Goal: Find specific page/section: Find specific page/section

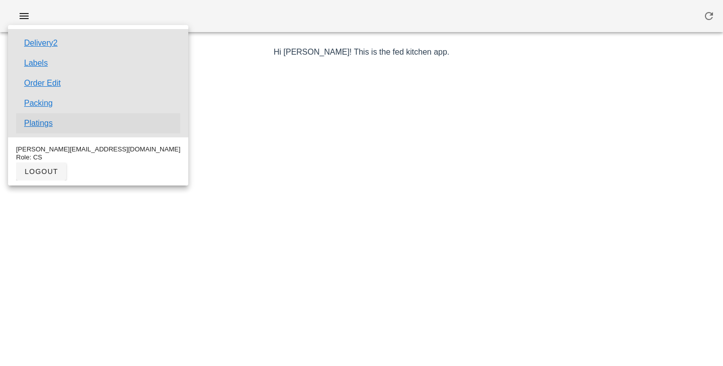
click at [46, 122] on link "Platings" at bounding box center [38, 123] width 29 height 12
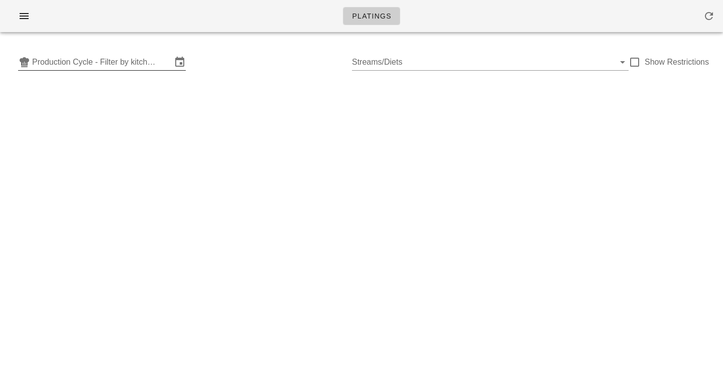
click at [123, 64] on input "Production Cycle - Filter by kitchen production schedules" at bounding box center [102, 62] width 140 height 16
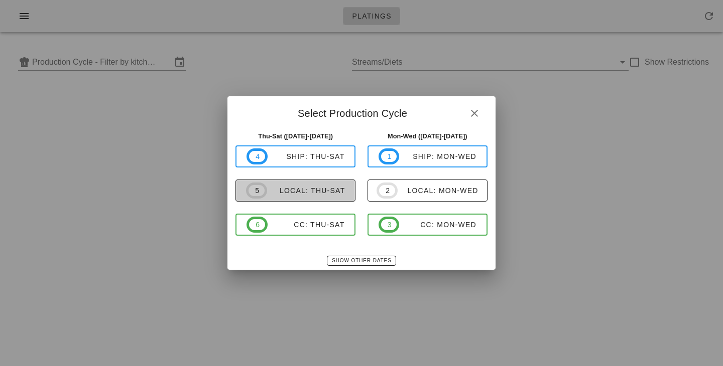
click at [298, 199] on button "5 local: Thu-Sat" at bounding box center [295, 191] width 120 height 22
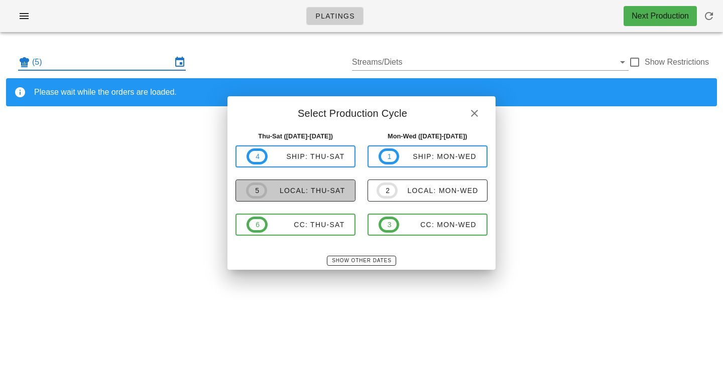
type input "local: Thu-Sat ([DATE]-[DATE])"
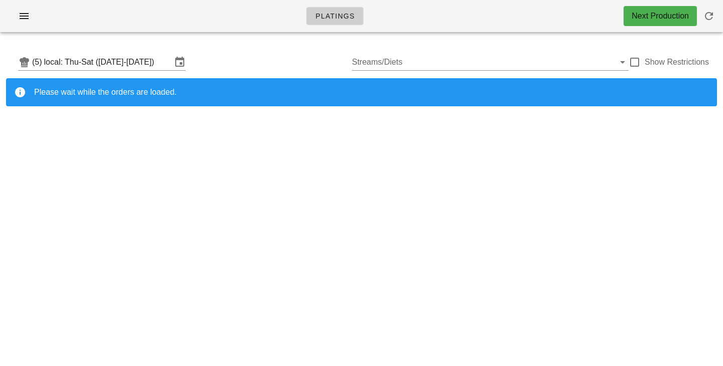
click at [306, 49] on div "(5) local: Thu-Sat (Oct 9-Oct 11) Streams/Diets Show Restrictions" at bounding box center [361, 62] width 711 height 32
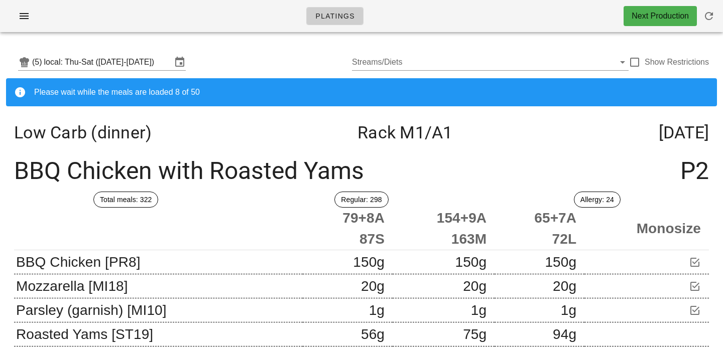
click at [226, 49] on div "(5) local: Thu-Sat (Oct 9-Oct 11) Streams/Diets Show Restrictions" at bounding box center [361, 62] width 711 height 32
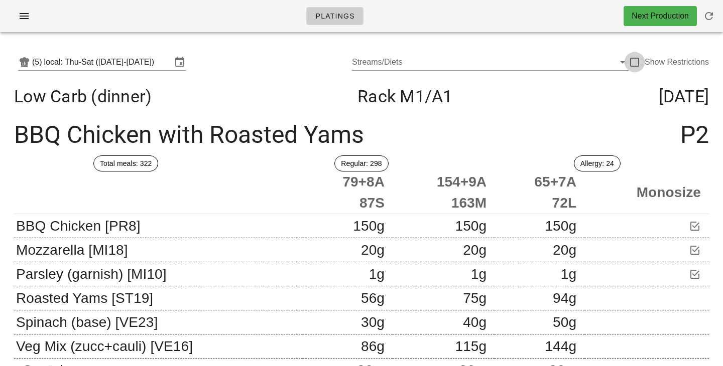
click at [632, 66] on div at bounding box center [634, 62] width 17 height 17
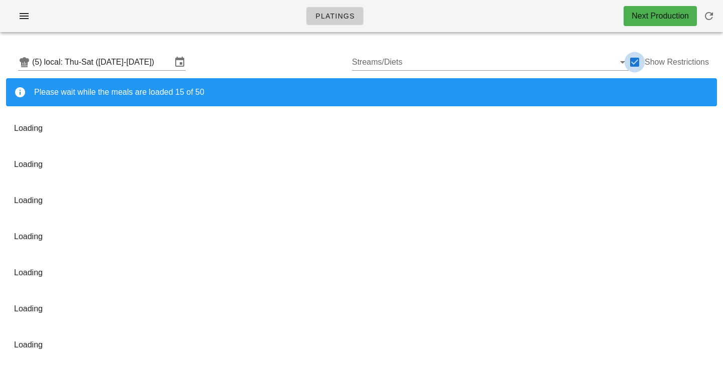
checkbox input "true"
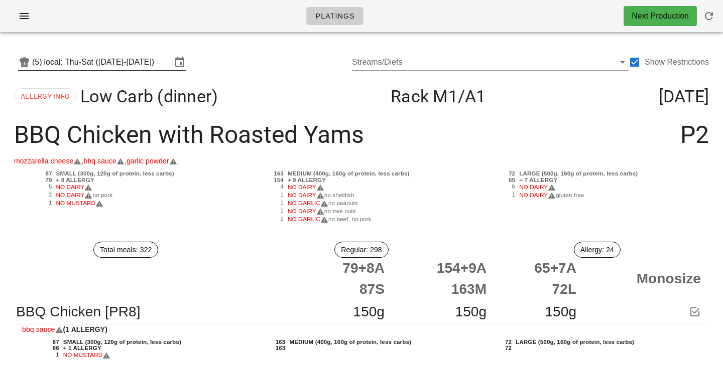
click at [106, 66] on input "local: Thu-Sat ([DATE]-[DATE])" at bounding box center [107, 62] width 127 height 16
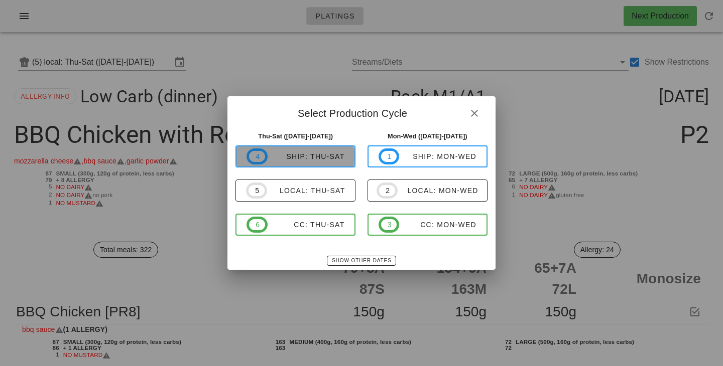
click at [302, 160] on div "ship: Thu-Sat" at bounding box center [305, 157] width 77 height 8
type input "ship: Thu-Sat (Oct 9-Oct 11)"
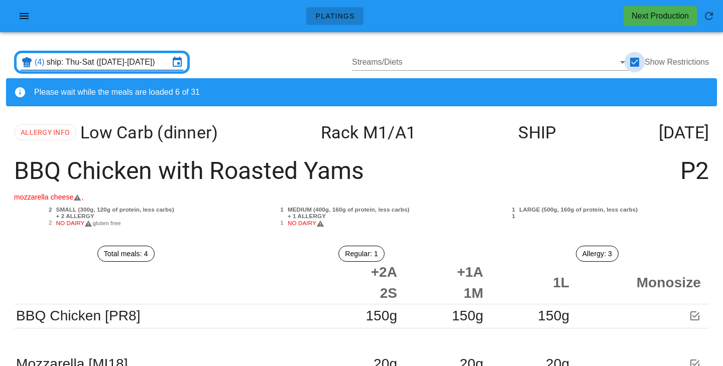
click at [638, 60] on div at bounding box center [634, 62] width 17 height 17
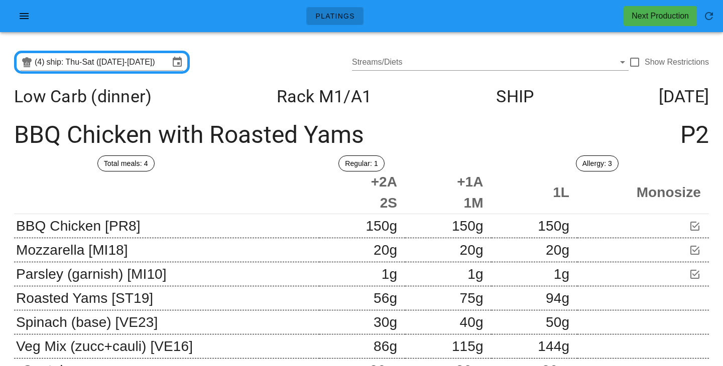
click at [260, 54] on div "(4) ship: Thu-Sat (Oct 9-Oct 11) Streams/Diets Show Restrictions" at bounding box center [361, 62] width 711 height 32
click at [636, 59] on div at bounding box center [634, 62] width 17 height 17
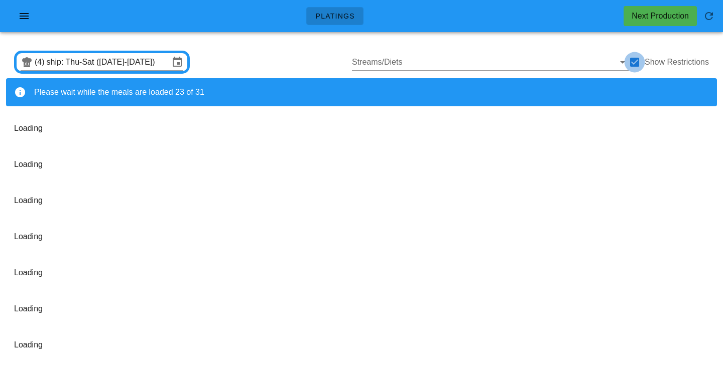
checkbox input "true"
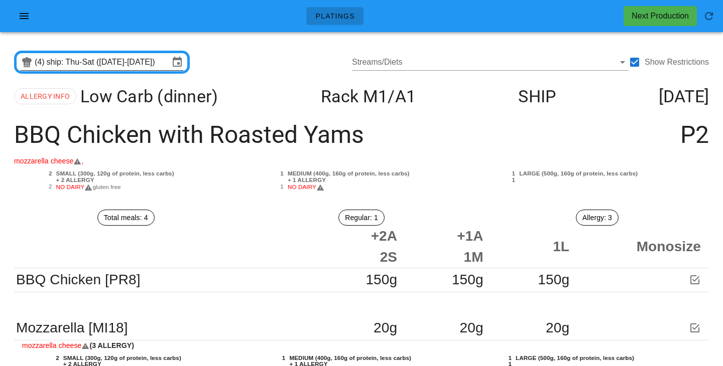
click at [172, 64] on icon at bounding box center [177, 62] width 12 height 12
click at [108, 58] on input "ship: Thu-Sat (Oct 9-Oct 11)" at bounding box center [108, 62] width 122 height 16
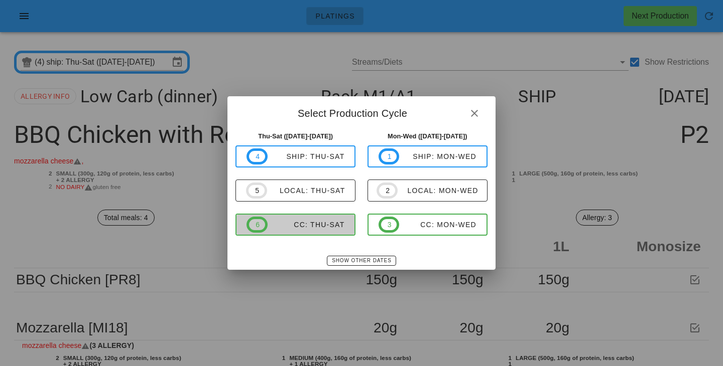
click at [321, 231] on span "6 CC: Thu-Sat" at bounding box center [295, 225] width 98 height 16
type input "CC: Thu-Sat (Oct 9-Oct 11)"
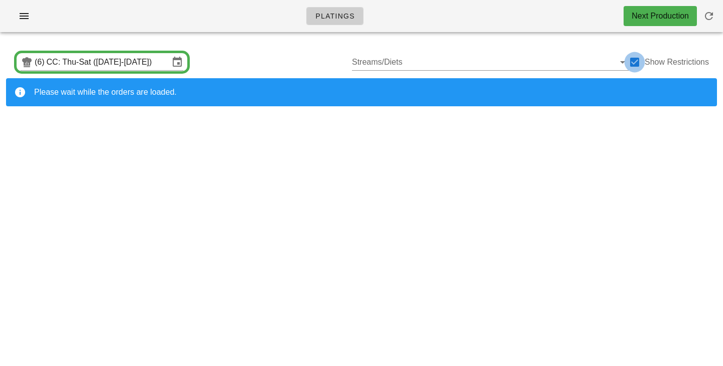
click at [637, 65] on div at bounding box center [634, 62] width 17 height 17
checkbox input "false"
click at [293, 58] on div "(6) CC: Thu-Sat (Oct 9-Oct 11) Streams/Diets Show Restrictions" at bounding box center [361, 62] width 711 height 32
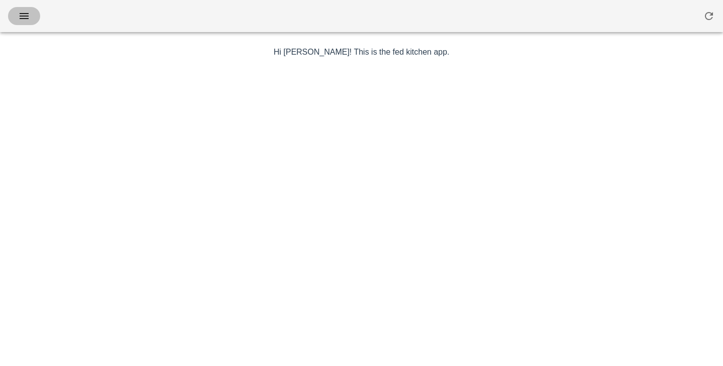
click at [28, 15] on icon "button" at bounding box center [24, 16] width 12 height 12
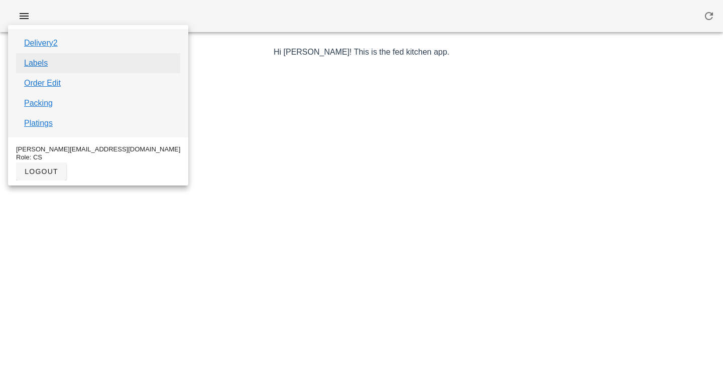
click at [45, 65] on link "Labels" at bounding box center [36, 63] width 24 height 12
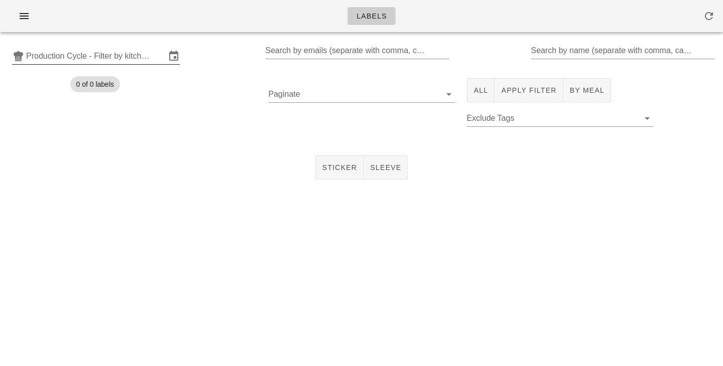
click at [67, 51] on input "Production Cycle - Filter by kitchen production schedules" at bounding box center [96, 56] width 140 height 16
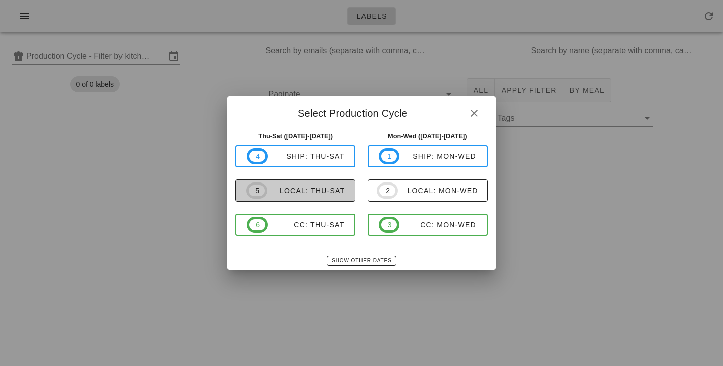
click at [306, 196] on span "5 local: Thu-Sat" at bounding box center [295, 191] width 99 height 16
type input "local: Thu-Sat ([DATE]-[DATE])"
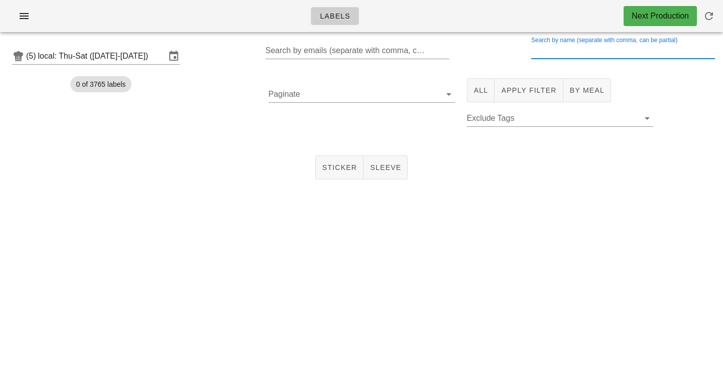
click at [583, 56] on input "Search by name (separate with comma, can be partial)" at bounding box center [622, 51] width 182 height 16
type input "extra"
click at [79, 56] on input "local: Thu-Sat ([DATE]-[DATE])" at bounding box center [101, 56] width 127 height 16
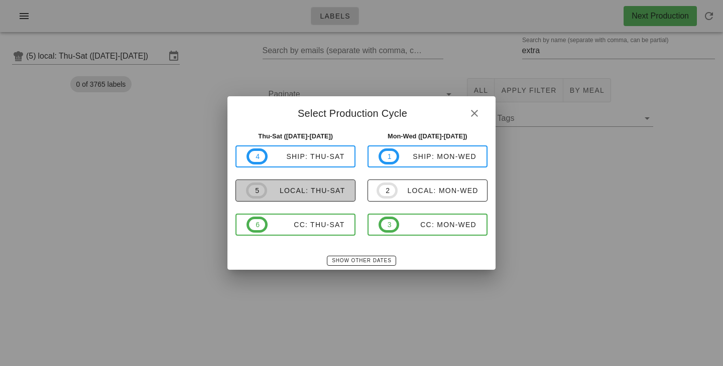
click at [275, 187] on div "local: Thu-Sat" at bounding box center [306, 191] width 78 height 8
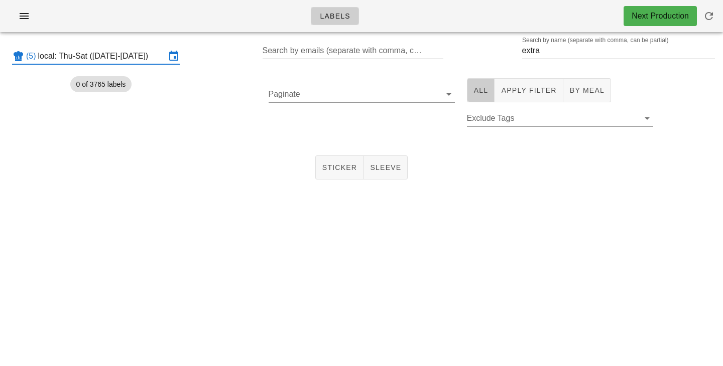
click at [477, 93] on span "All" at bounding box center [480, 90] width 15 height 8
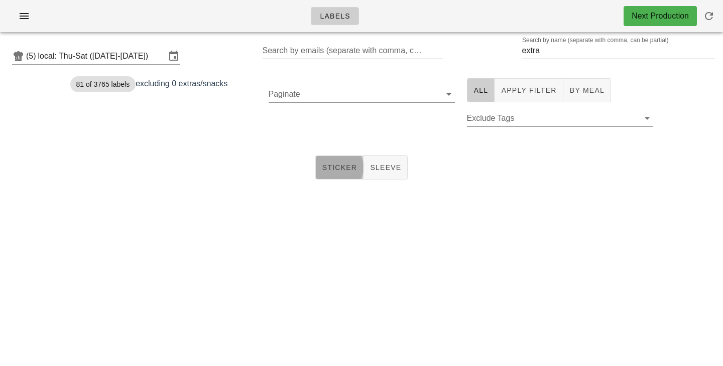
click at [338, 173] on button "Sticker" at bounding box center [339, 168] width 49 height 24
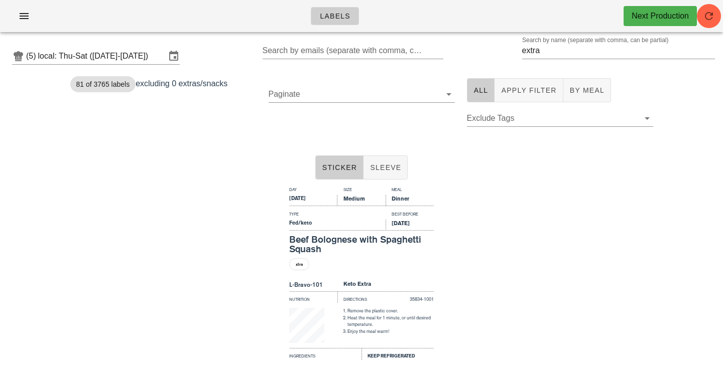
click at [216, 157] on div "Sticker Sleeve" at bounding box center [361, 168] width 723 height 32
click at [561, 52] on input "extra" at bounding box center [611, 51] width 179 height 16
click at [483, 90] on span "All" at bounding box center [480, 90] width 15 height 8
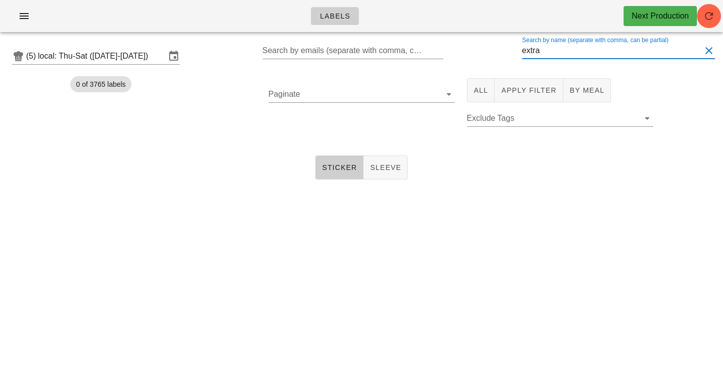
drag, startPoint x: 554, startPoint y: 50, endPoint x: 465, endPoint y: 42, distance: 88.7
click at [522, 46] on input "extra" at bounding box center [611, 51] width 179 height 16
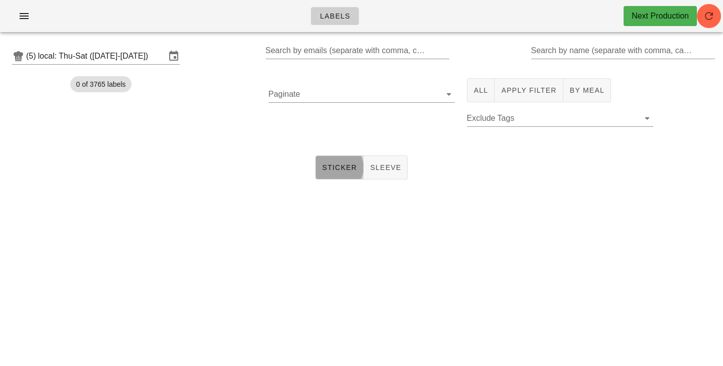
click at [350, 164] on span "Sticker" at bounding box center [340, 168] width 36 height 8
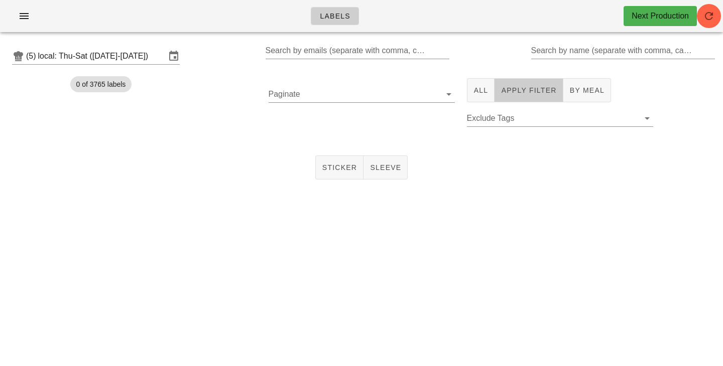
click at [528, 98] on button "Apply Filter" at bounding box center [528, 90] width 68 height 24
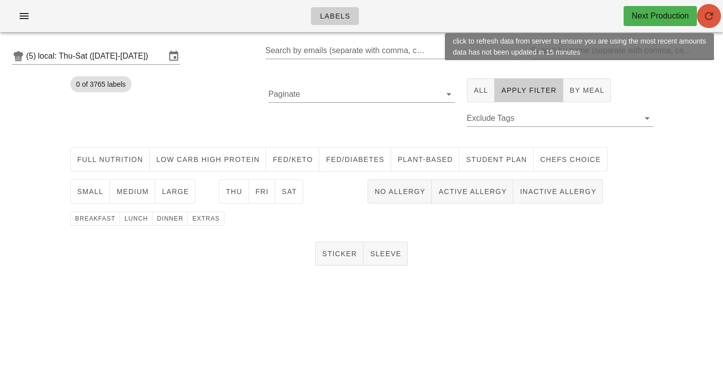
click at [707, 21] on icon "button" at bounding box center [709, 16] width 12 height 12
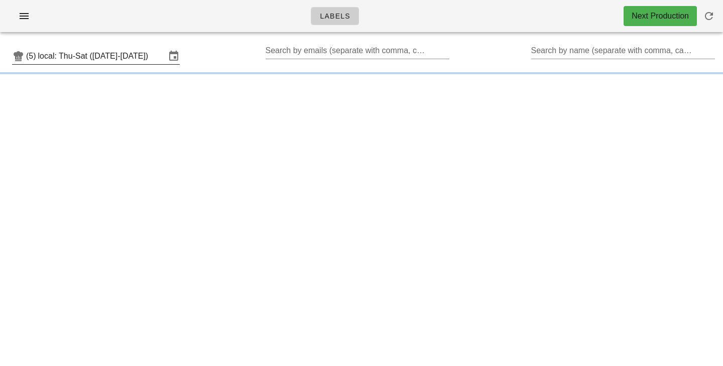
click at [141, 60] on input "local: Thu-Sat ([DATE]-[DATE])" at bounding box center [101, 56] width 127 height 16
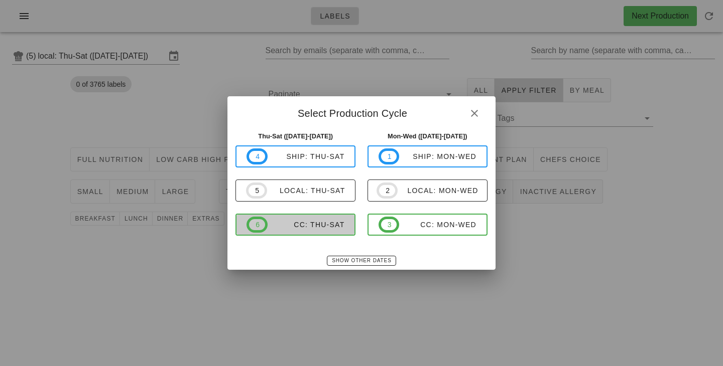
click at [283, 229] on div "CC: Thu-Sat" at bounding box center [305, 225] width 77 height 8
type input "CC: Thu-Sat (Oct 9-Oct 11)"
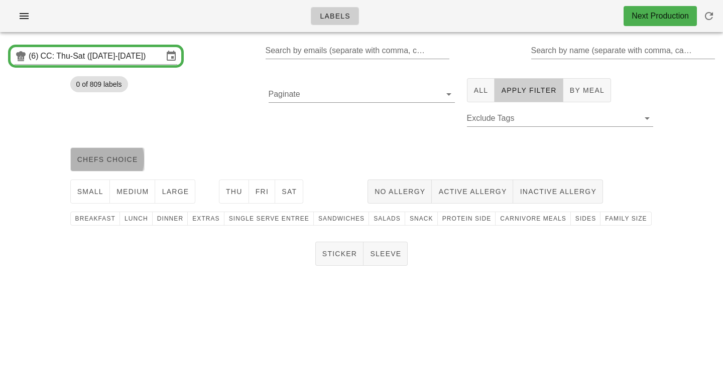
click at [124, 160] on span "chefs choice" at bounding box center [107, 160] width 61 height 8
click at [136, 189] on span "medium" at bounding box center [132, 192] width 33 height 8
click at [233, 198] on button "Thu" at bounding box center [234, 192] width 30 height 24
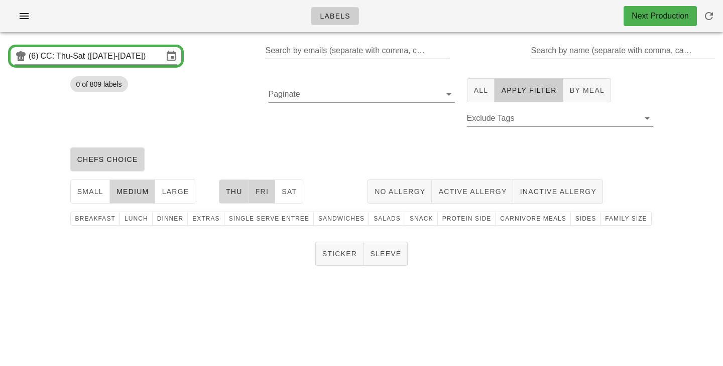
click at [272, 199] on button "Fri" at bounding box center [262, 192] width 27 height 24
click at [295, 199] on button "Sat" at bounding box center [289, 192] width 28 height 24
click at [612, 216] on span "family size" at bounding box center [625, 218] width 42 height 7
click at [341, 257] on span "Sticker" at bounding box center [340, 254] width 36 height 8
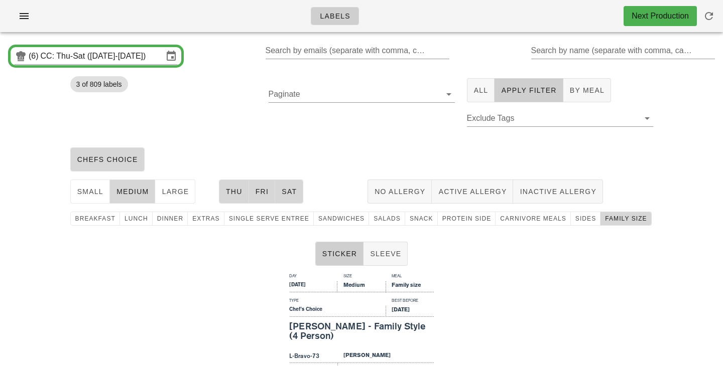
click at [372, 122] on div "Paginate" at bounding box center [361, 107] width 198 height 71
click at [605, 223] on button "family size" at bounding box center [625, 219] width 51 height 14
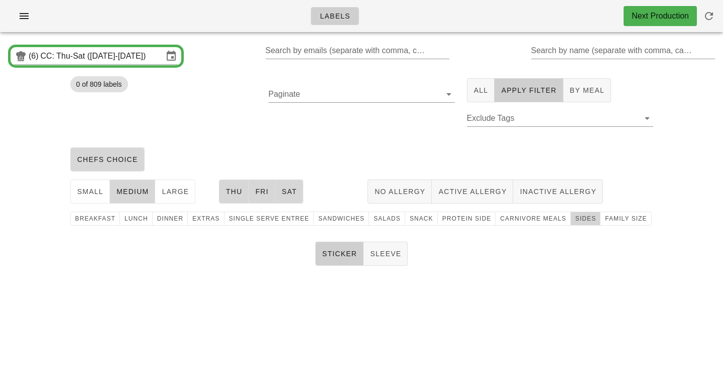
click at [571, 225] on button "Sides" at bounding box center [586, 219] width 30 height 14
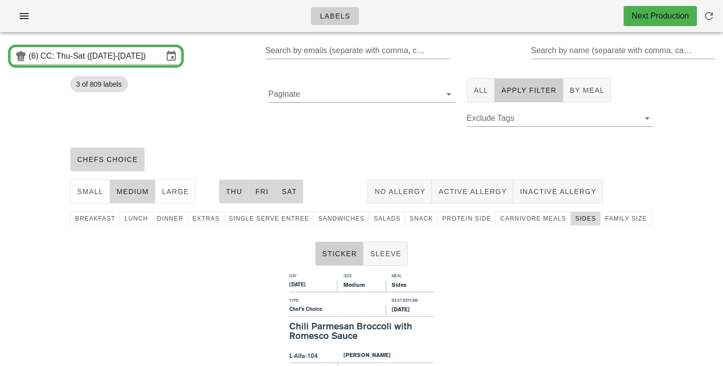
click at [576, 222] on span "Sides" at bounding box center [585, 218] width 21 height 7
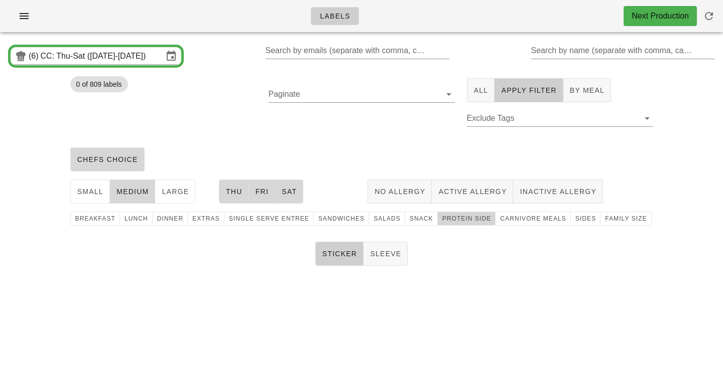
click at [445, 224] on button "protein side" at bounding box center [467, 219] width 58 height 14
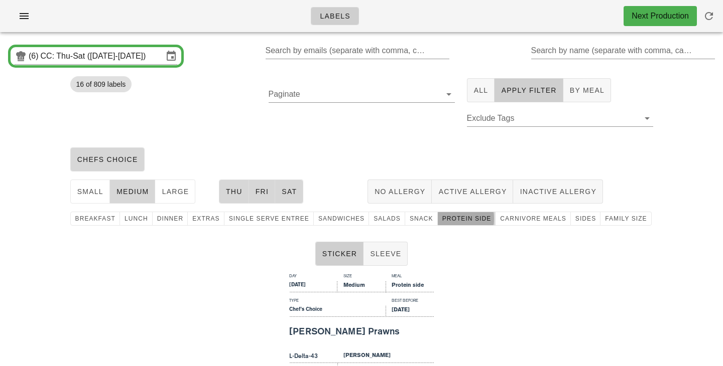
click at [442, 220] on span "protein side" at bounding box center [467, 218] width 50 height 7
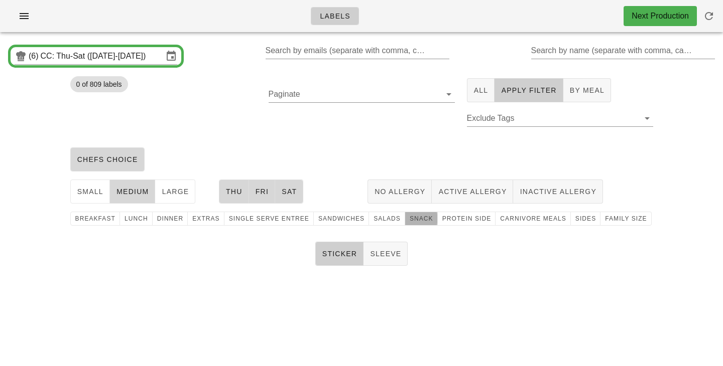
click at [411, 220] on span "snack" at bounding box center [421, 218] width 24 height 7
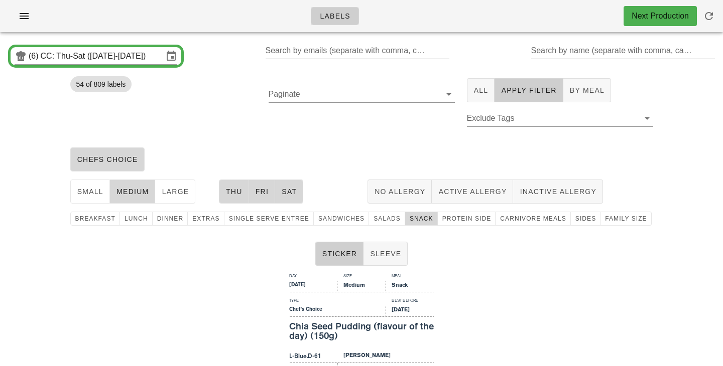
click at [406, 129] on div "Paginate" at bounding box center [361, 107] width 198 height 71
